Goal: Understand process/instructions

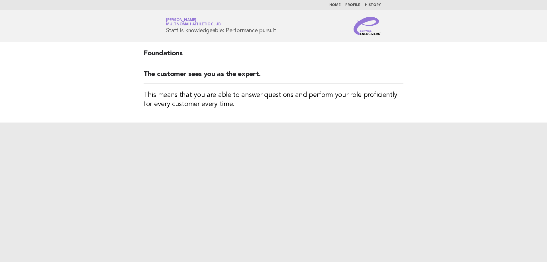
click at [241, 105] on h3 "This means that you are able to answer questions and perform your role proficie…" at bounding box center [273, 100] width 260 height 18
click at [244, 163] on div at bounding box center [273, 191] width 547 height 139
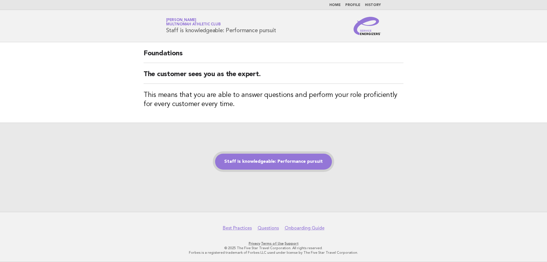
click at [256, 158] on link "Staff is knowledgeable: Performance pursuit" at bounding box center [273, 161] width 117 height 16
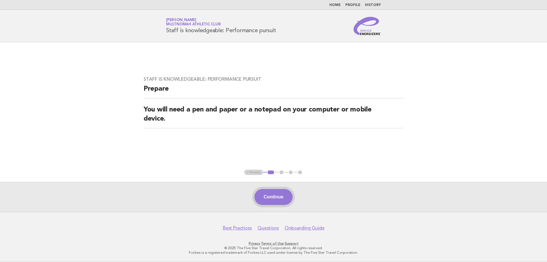
click at [278, 194] on button "Continue" at bounding box center [273, 197] width 38 height 16
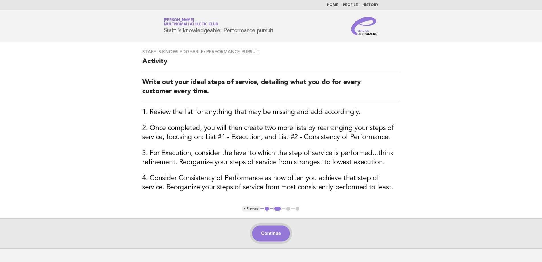
click at [269, 227] on button "Continue" at bounding box center [271, 233] width 38 height 16
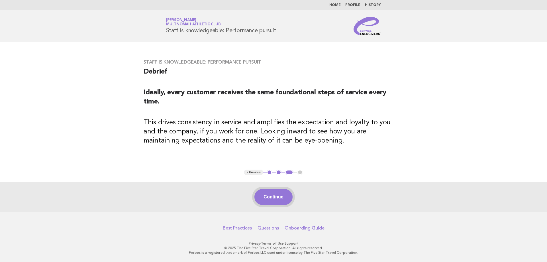
click at [270, 196] on button "Continue" at bounding box center [273, 197] width 38 height 16
